Goal: Task Accomplishment & Management: Use online tool/utility

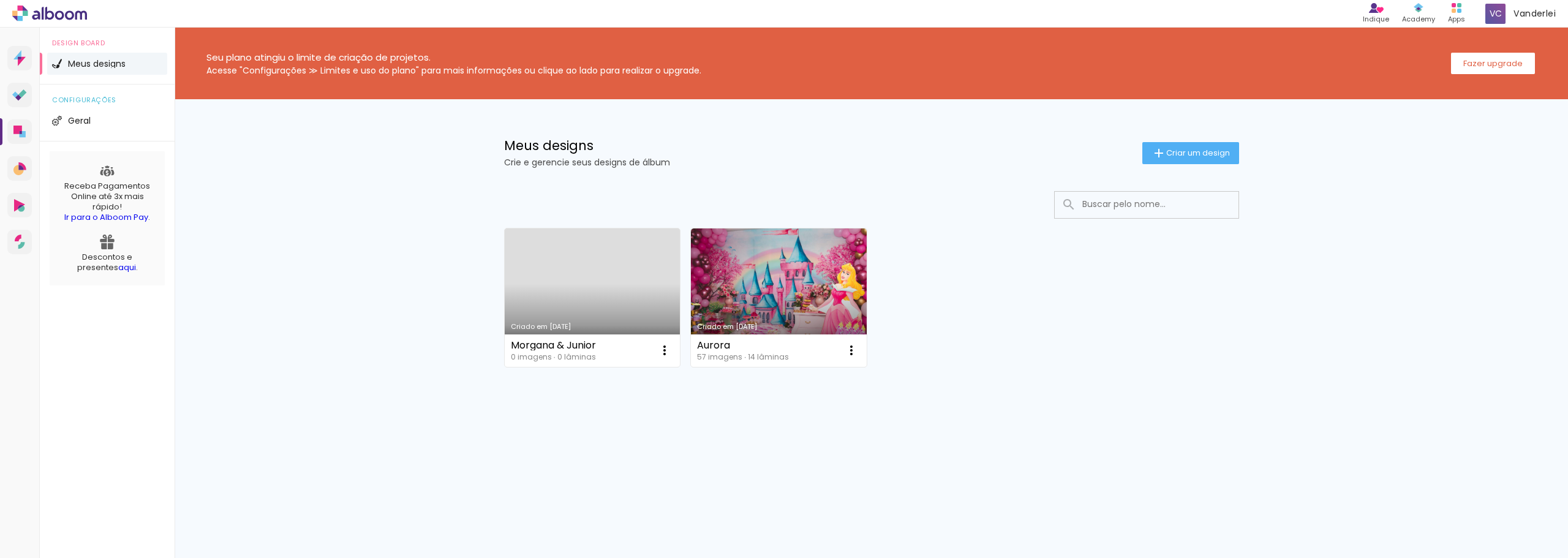
click at [605, 270] on link "Criado em [DATE]" at bounding box center [593, 298] width 176 height 139
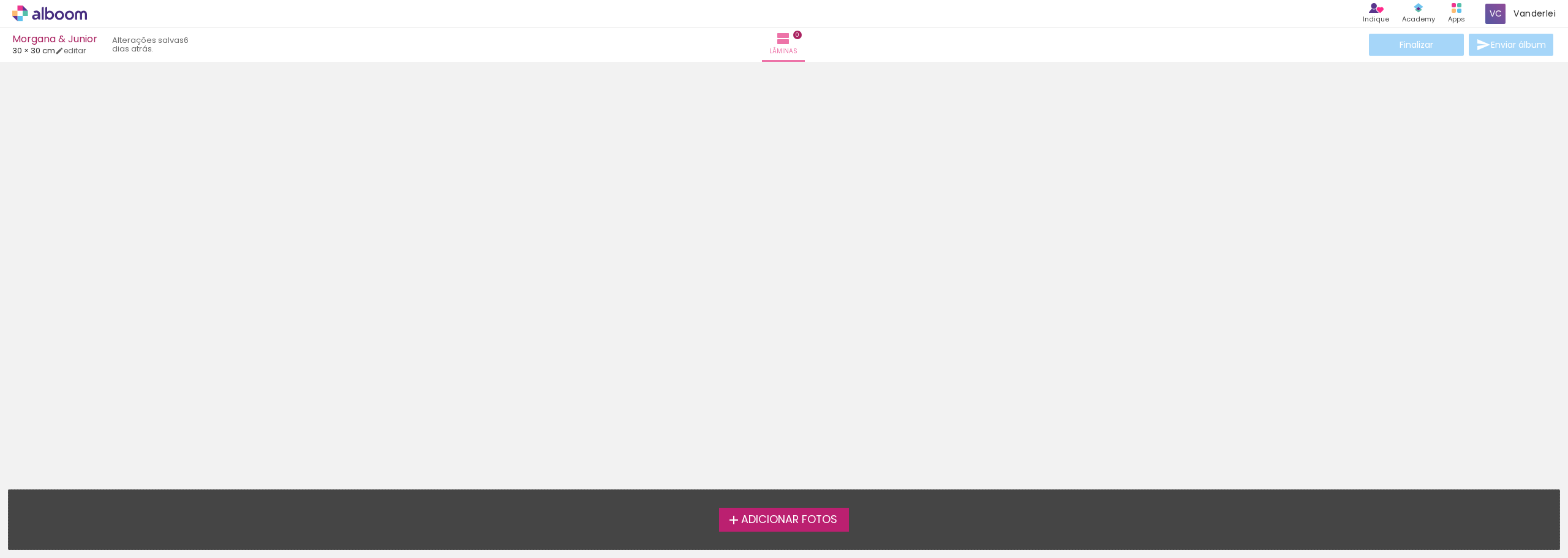
click at [782, 517] on span "Adicionar Fotos" at bounding box center [789, 520] width 96 height 11
click at [0, 0] on input "file" at bounding box center [0, 0] width 0 height 0
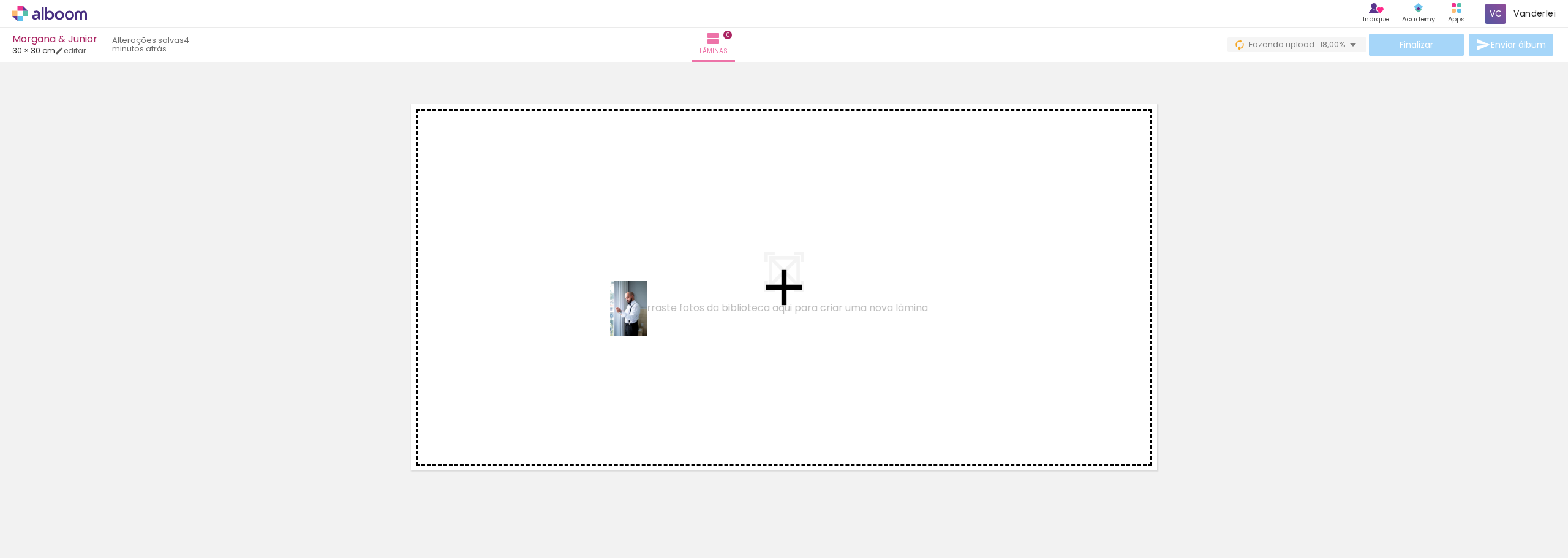
drag, startPoint x: 269, startPoint y: 528, endPoint x: 647, endPoint y: 318, distance: 432.4
click at [647, 318] on quentale-workspace at bounding box center [784, 279] width 1568 height 558
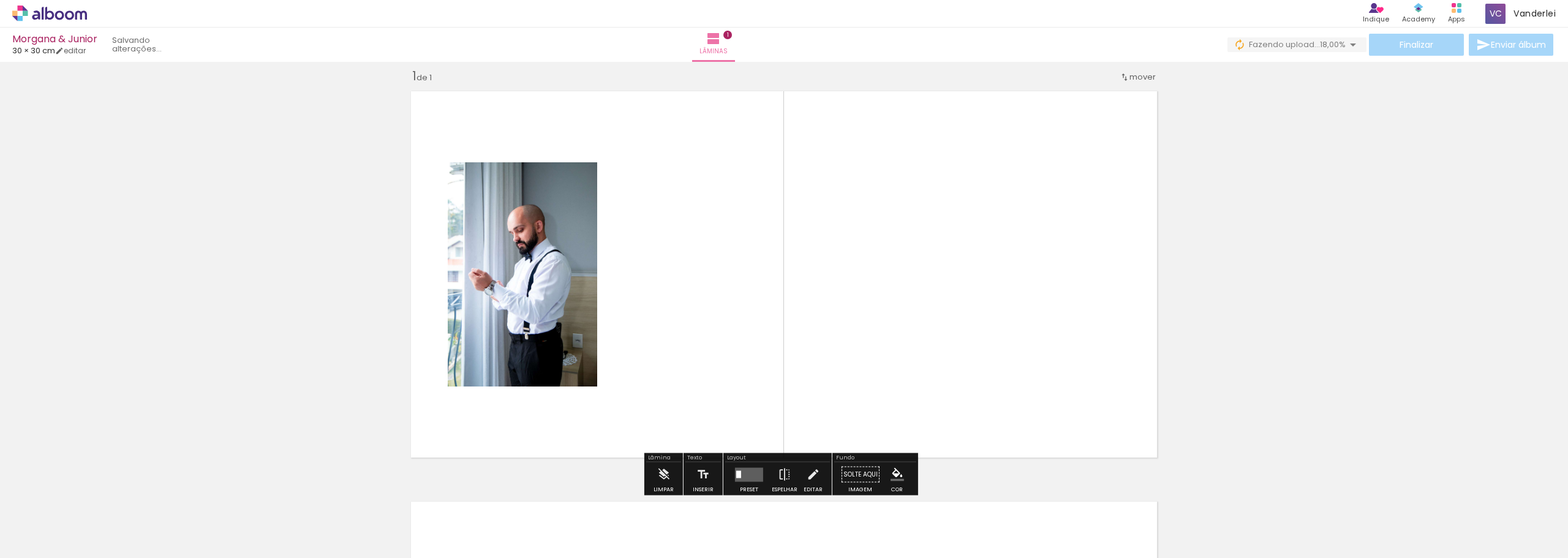
scroll to position [16, 0]
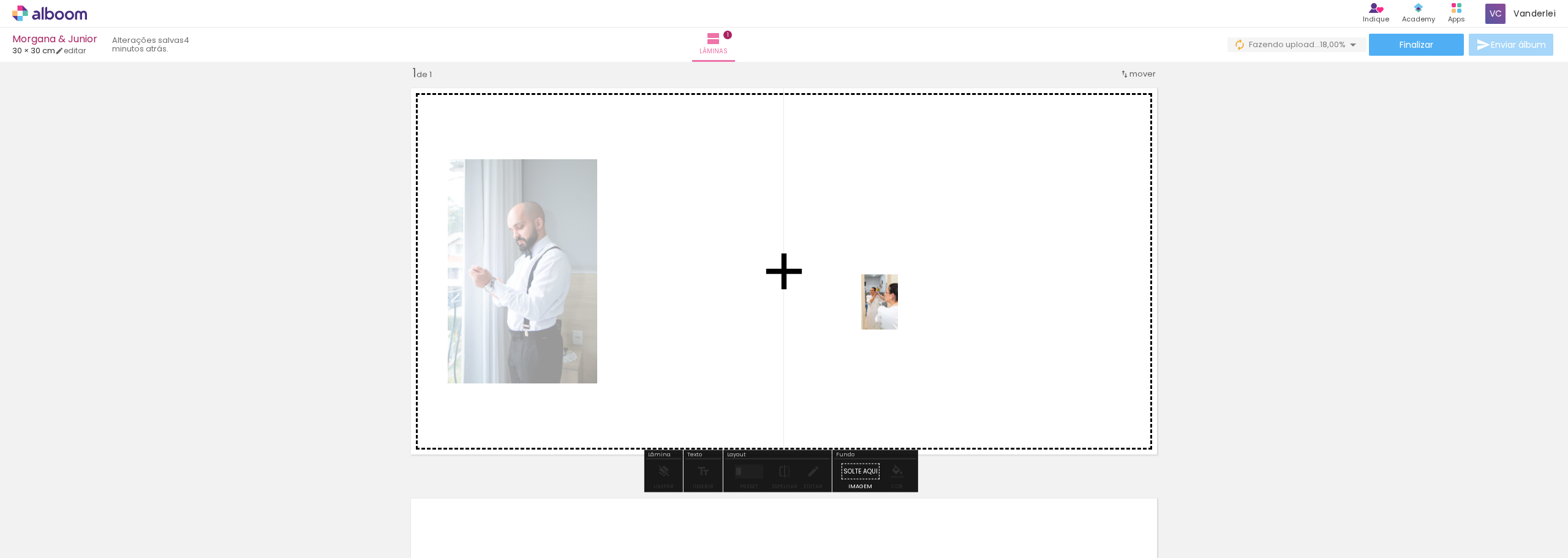
drag, startPoint x: 187, startPoint y: 517, endPoint x: 899, endPoint y: 312, distance: 740.9
click at [899, 312] on quentale-workspace at bounding box center [784, 279] width 1568 height 558
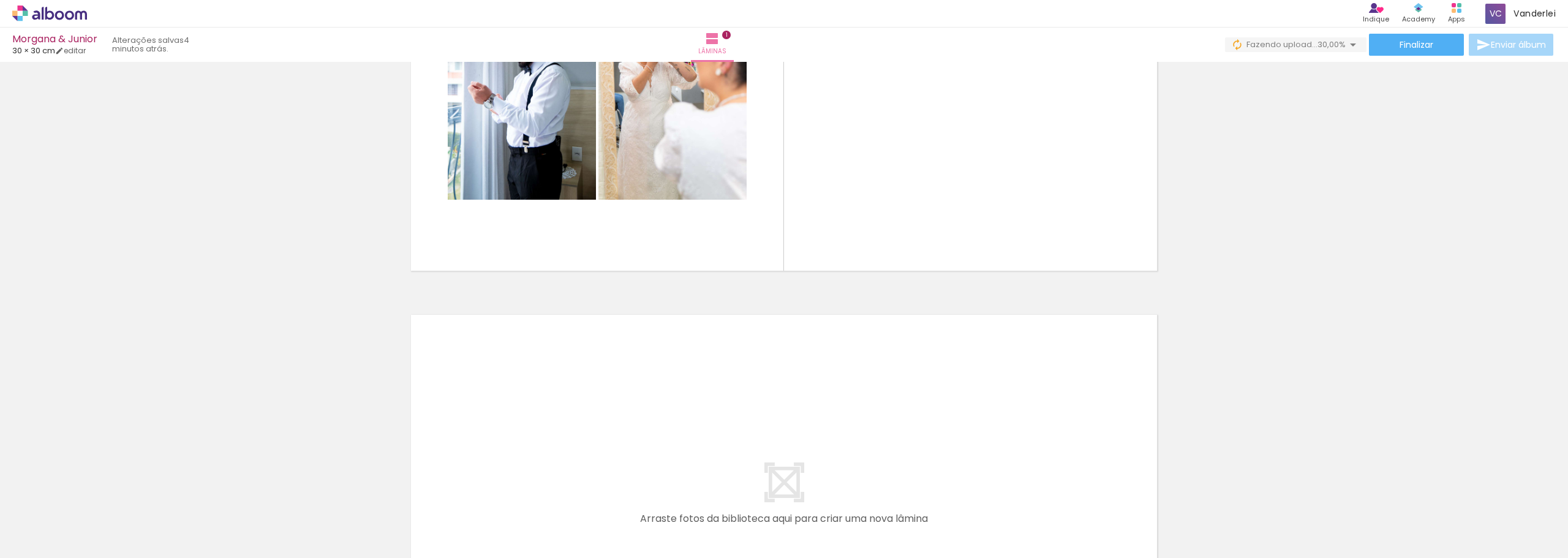
scroll to position [139, 0]
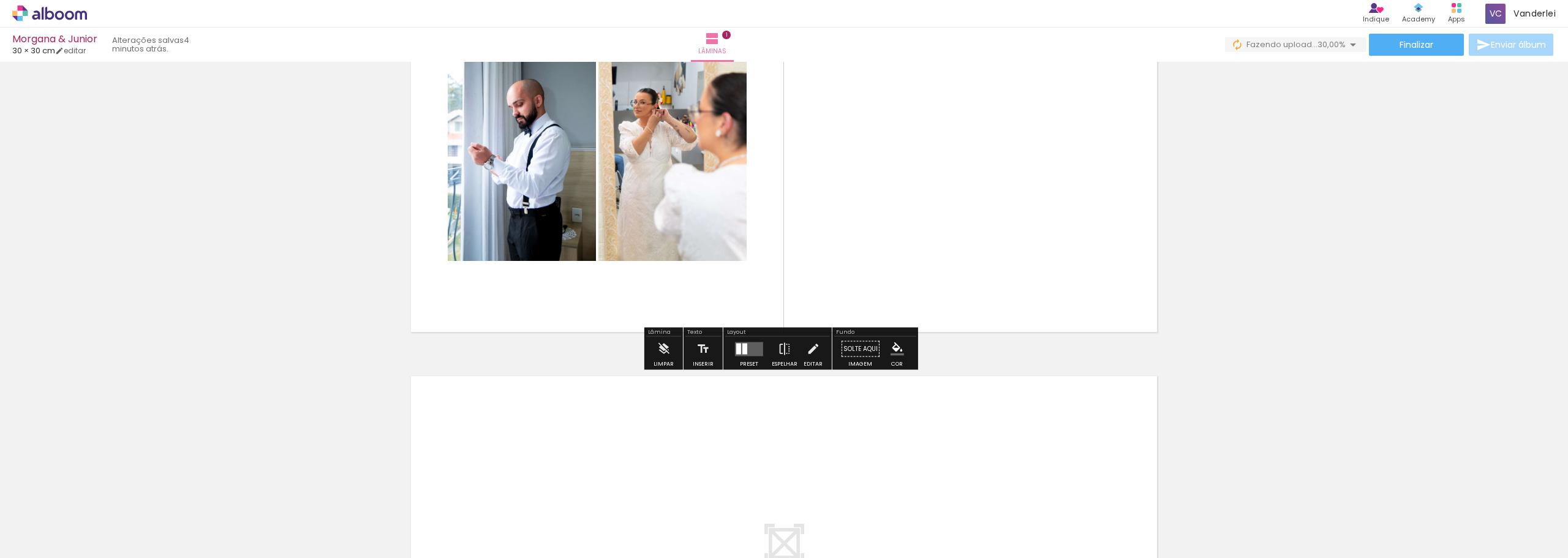
click at [743, 352] on div at bounding box center [745, 349] width 5 height 11
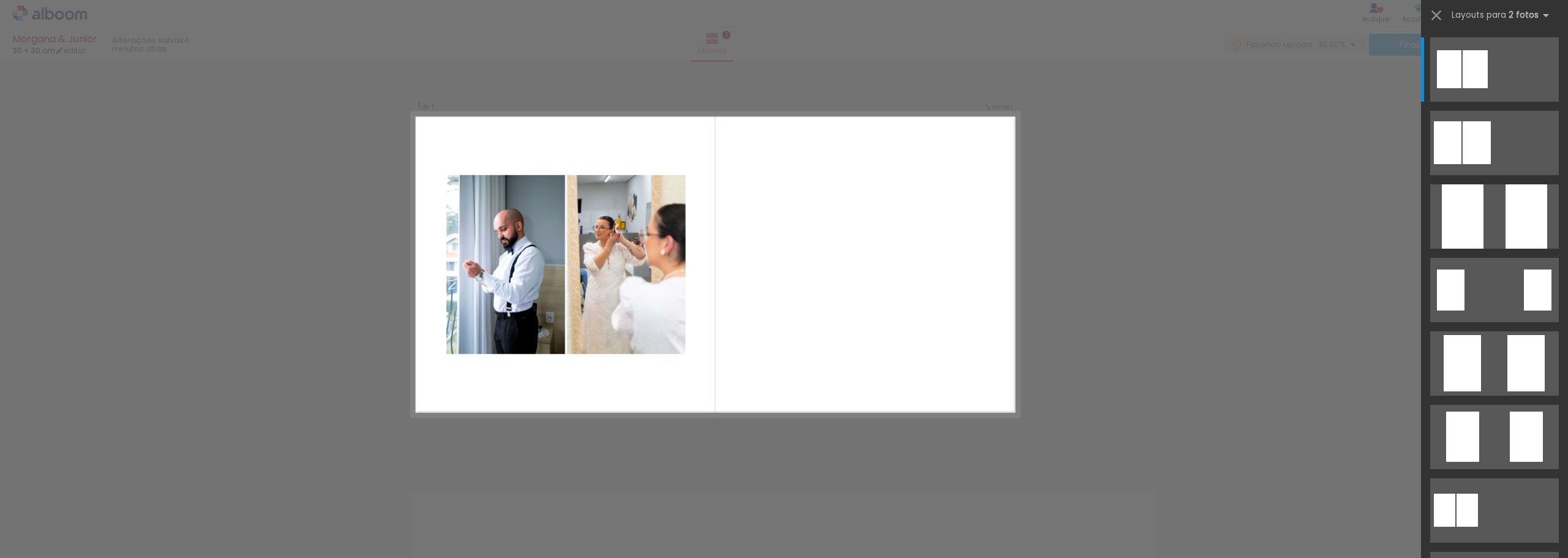
scroll to position [16, 0]
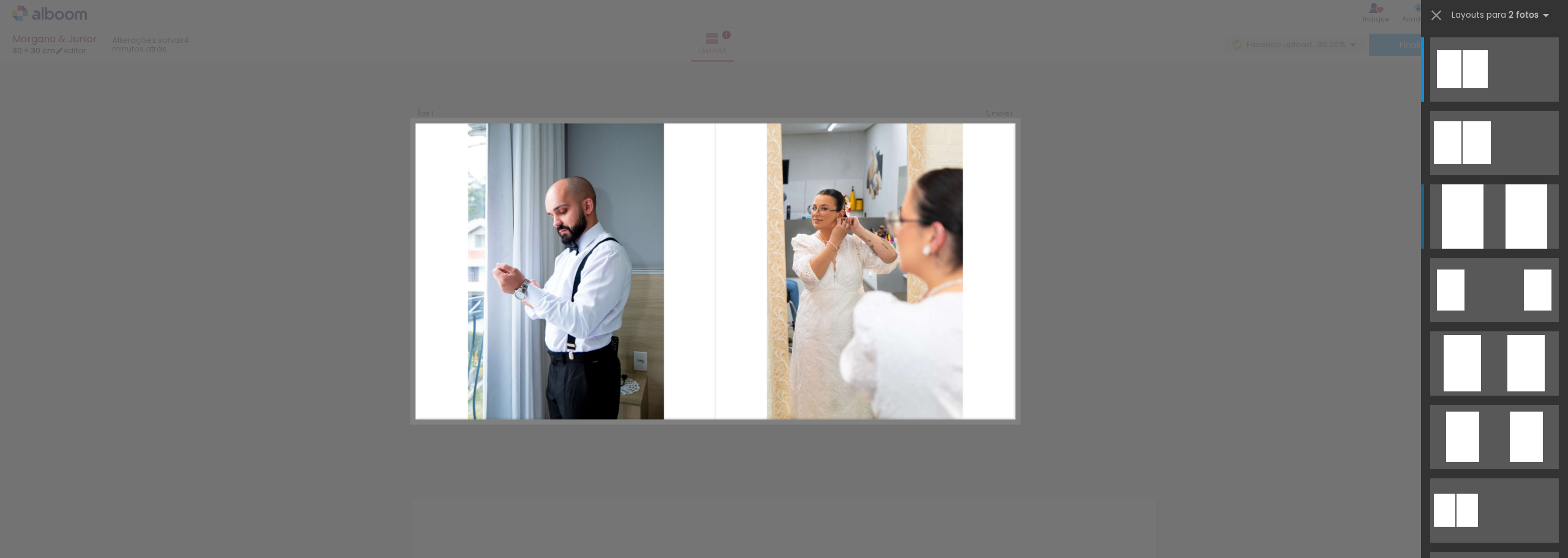
click at [1487, 102] on quentale-layouter at bounding box center [1495, 69] width 129 height 64
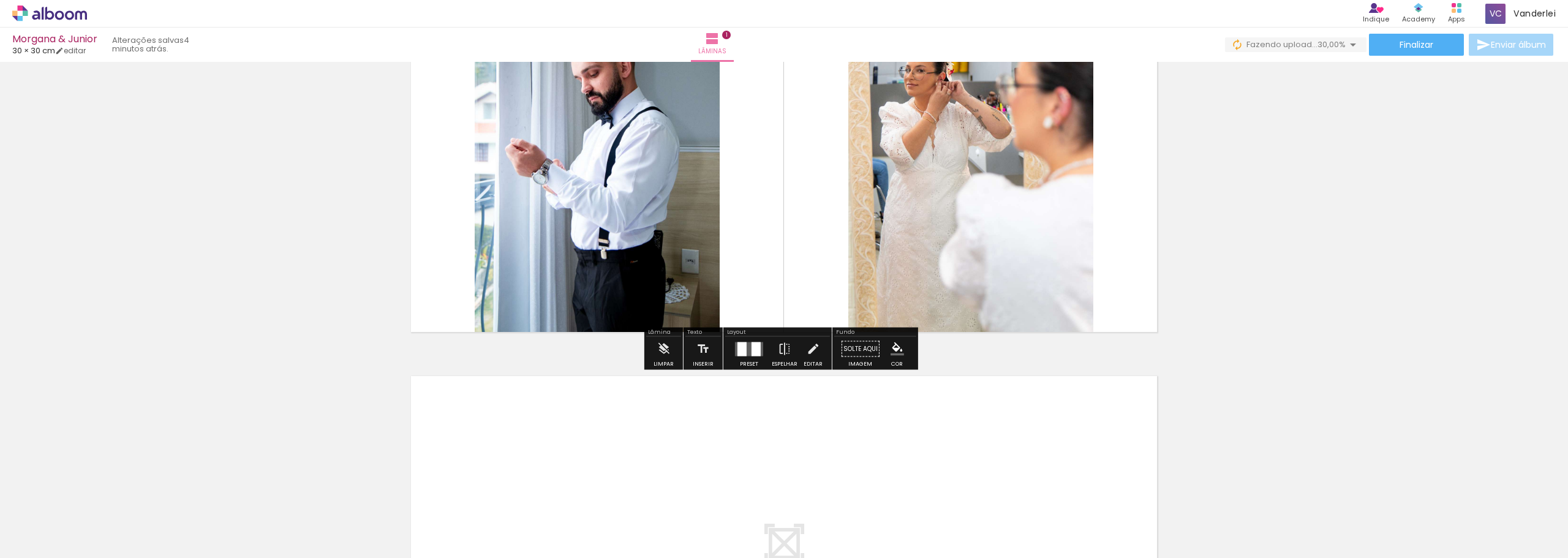
scroll to position [200, 0]
